Goal: Navigation & Orientation: Go to known website

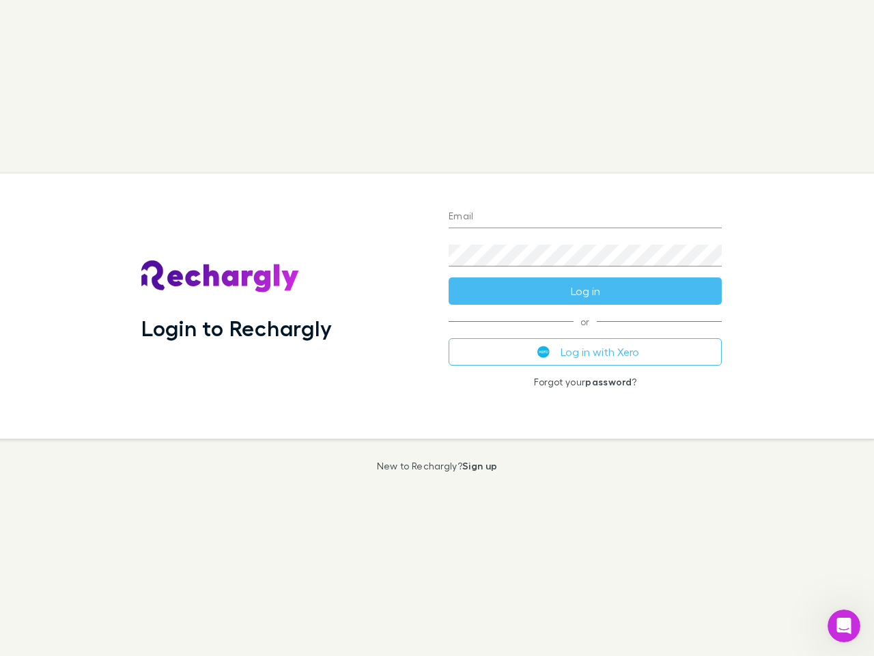
click at [437, 328] on div "Login to Rechargly" at bounding box center [283, 306] width 307 height 265
click at [585, 217] on input "Email" at bounding box center [585, 217] width 273 height 22
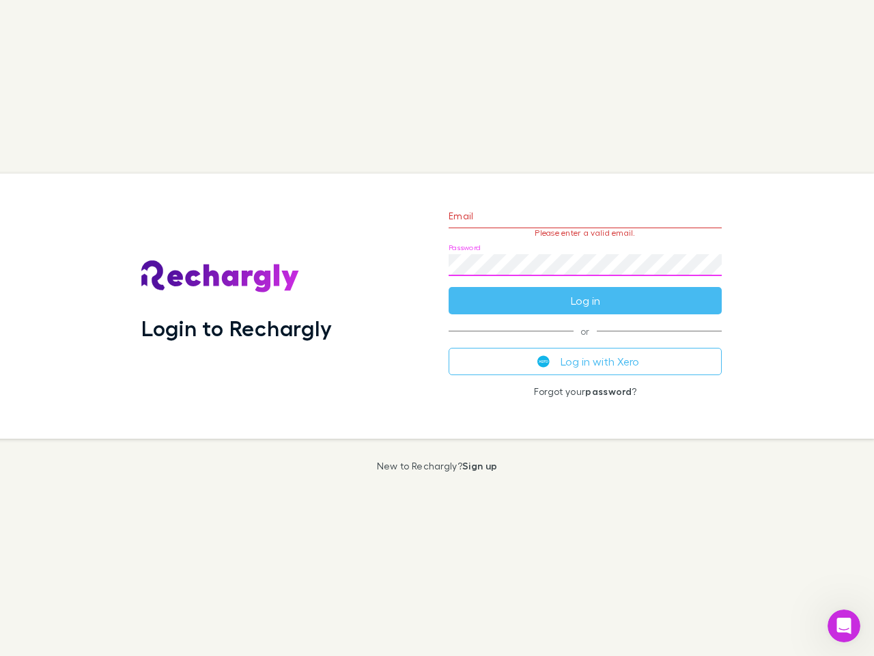
click at [585, 291] on form "Email Please enter a valid email. Password Log in" at bounding box center [585, 254] width 273 height 119
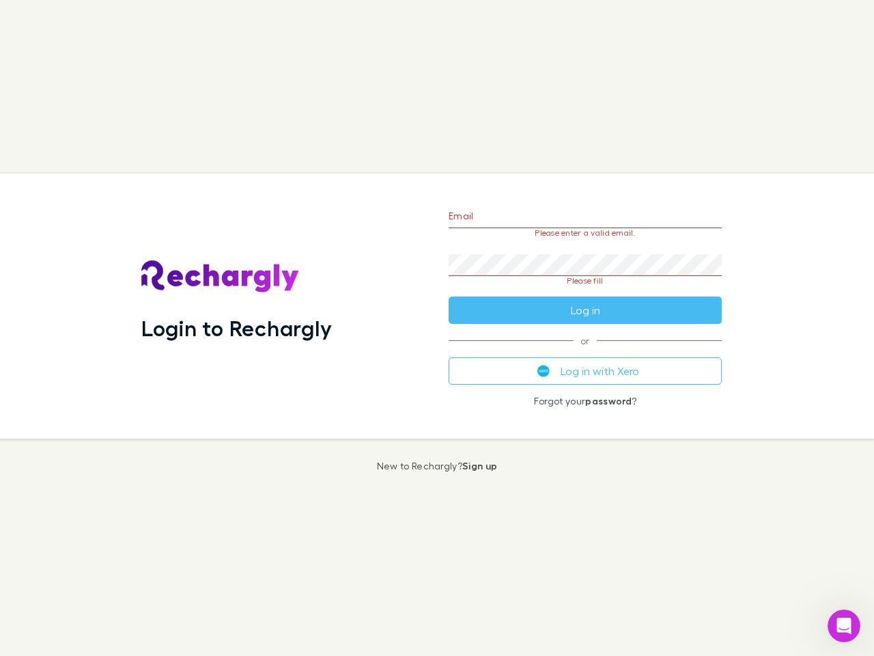
click at [585, 352] on div "Email Please enter a valid email. Password Please fill Log in or Log in with Xe…" at bounding box center [585, 306] width 295 height 265
click at [844, 626] on icon "Open Intercom Messenger" at bounding box center [844, 626] width 23 height 23
